Goal: Task Accomplishment & Management: Manage account settings

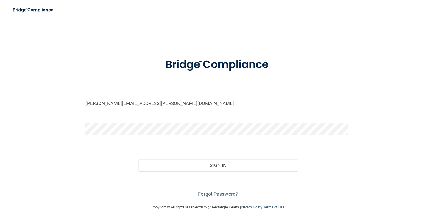
click at [183, 105] on input "[PERSON_NAME][EMAIL_ADDRESS][PERSON_NAME][DOMAIN_NAME]" at bounding box center [217, 103] width 265 height 12
drag, startPoint x: 175, startPoint y: 105, endPoint x: 33, endPoint y: 106, distance: 142.7
click at [33, 106] on div "[PERSON_NAME][EMAIL_ADDRESS][PERSON_NAME][DOMAIN_NAME] Invalid email/password. …" at bounding box center [218, 111] width 414 height 176
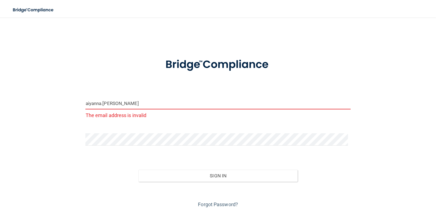
type input "[EMAIL_ADDRESS][PERSON_NAME][DOMAIN_NAME]"
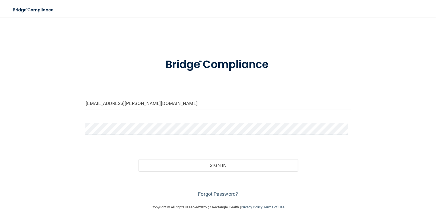
click at [67, 126] on div "[EMAIL_ADDRESS][PERSON_NAME][DOMAIN_NAME] Invalid email/password. You don't hav…" at bounding box center [218, 111] width 414 height 176
click at [138, 159] on button "Sign In" at bounding box center [217, 165] width 159 height 12
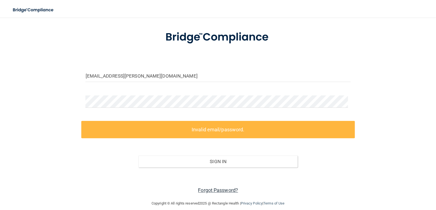
click at [225, 189] on link "Forgot Password?" at bounding box center [218, 190] width 40 height 6
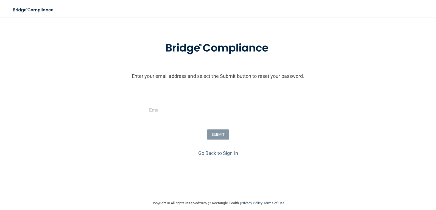
click at [177, 111] on input "email" at bounding box center [218, 110] width 138 height 12
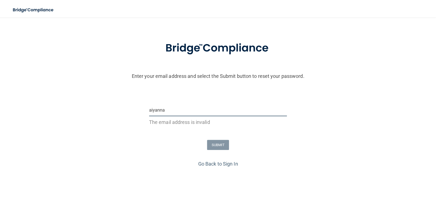
type input "[EMAIL_ADDRESS][PERSON_NAME][DOMAIN_NAME]"
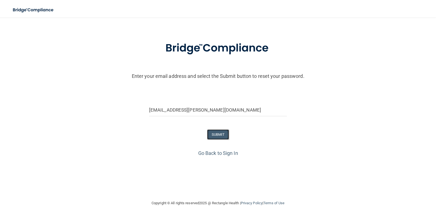
click at [214, 133] on button "SUBMIT" at bounding box center [218, 135] width 22 height 10
